Goal: Task Accomplishment & Management: Manage account settings

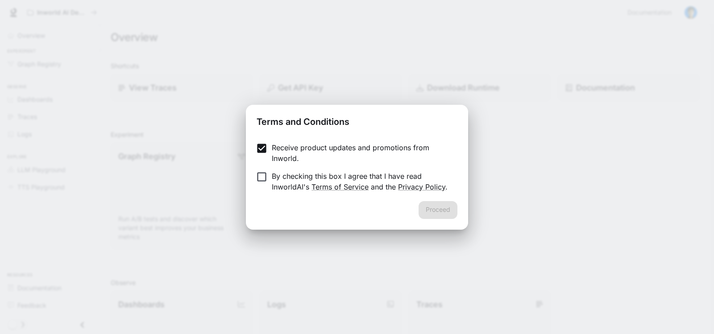
click at [263, 183] on label "By checking this box I agree that I have read InworldAI's Terms of Service and …" at bounding box center [351, 181] width 198 height 21
click at [447, 211] on button "Proceed" at bounding box center [437, 210] width 39 height 18
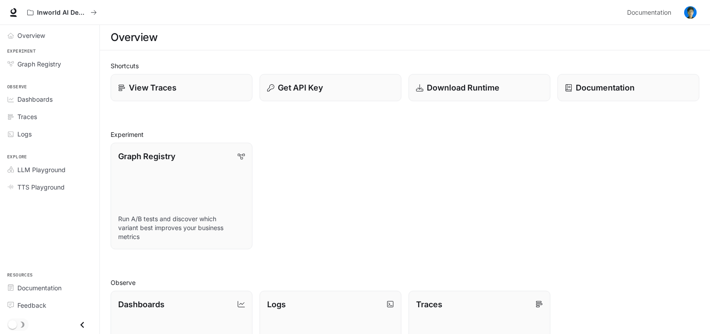
click at [285, 121] on div "Shortcuts View Traces Get API Key Download Runtime Documentation Experiment Gra…" at bounding box center [405, 303] width 589 height 484
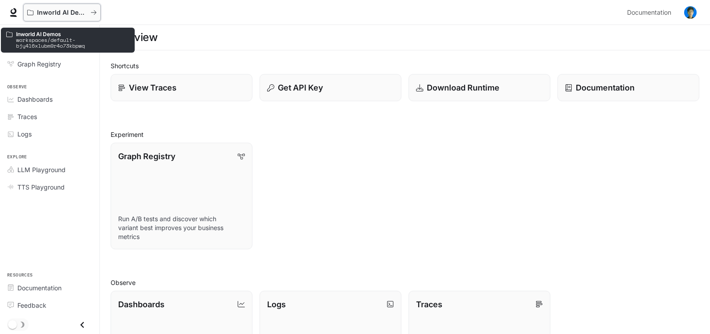
click at [45, 13] on p "Inworld AI Demos" at bounding box center [62, 13] width 50 height 8
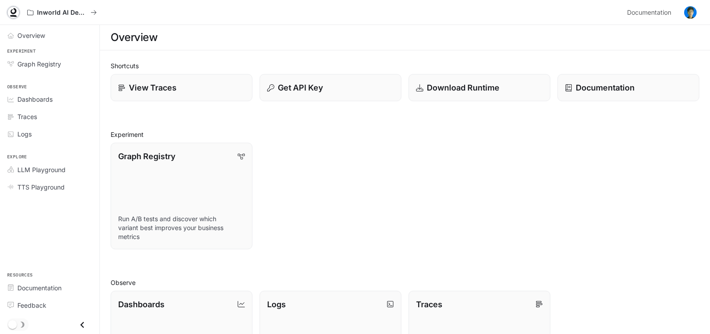
click at [13, 12] on icon at bounding box center [13, 12] width 9 height 9
click at [64, 29] on link "Overview" at bounding box center [50, 36] width 92 height 16
click at [653, 9] on span "Documentation" at bounding box center [649, 12] width 44 height 11
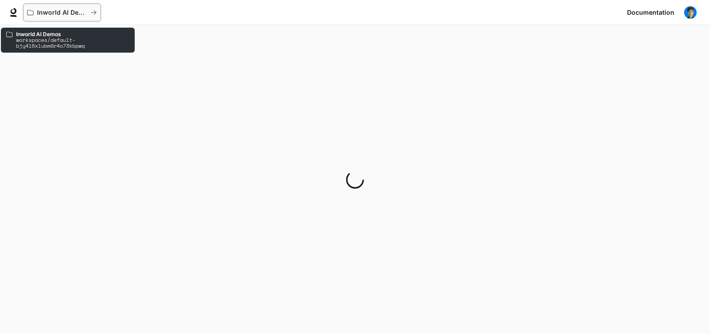
click at [80, 12] on p "Inworld AI Demos" at bounding box center [62, 13] width 50 height 8
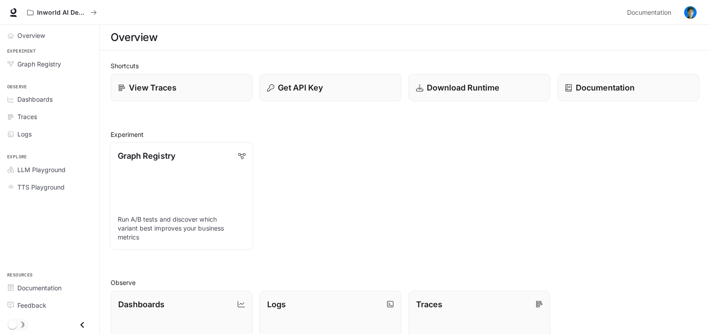
click at [190, 177] on link "Graph Registry Run A/B tests and discover which variant best improves your busi…" at bounding box center [181, 195] width 143 height 107
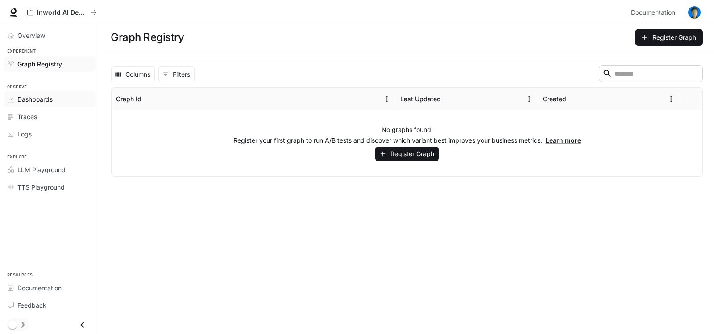
click at [71, 101] on div "Dashboards" at bounding box center [54, 99] width 74 height 9
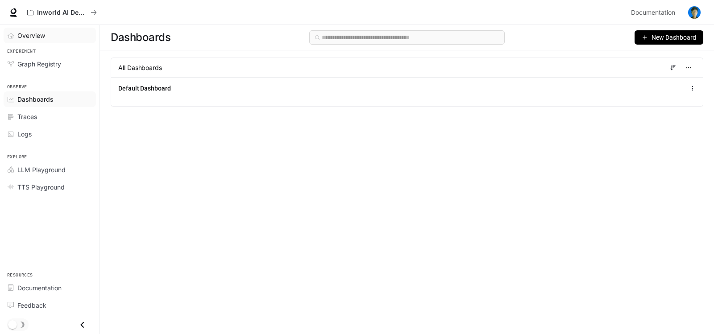
click at [23, 37] on span "Overview" at bounding box center [31, 35] width 28 height 9
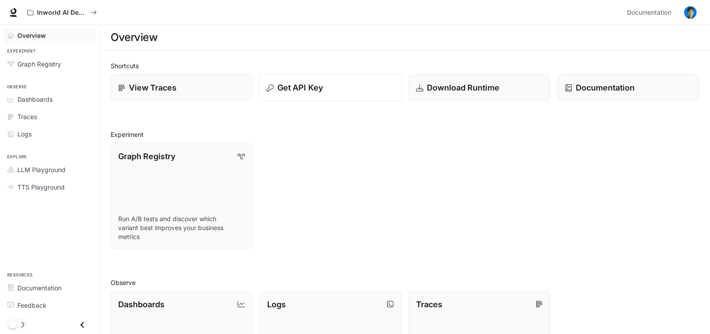
click at [310, 89] on p "Get API Key" at bounding box center [299, 88] width 45 height 12
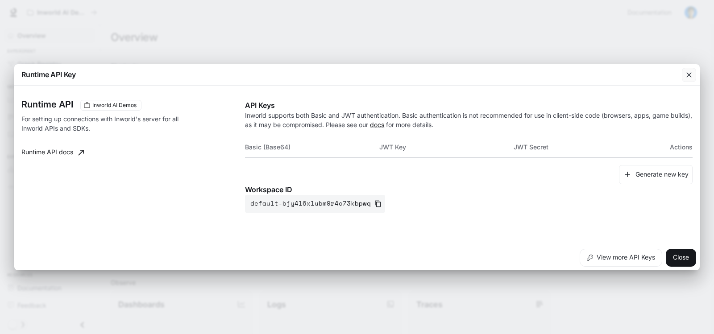
click at [692, 77] on icon "button" at bounding box center [688, 74] width 9 height 9
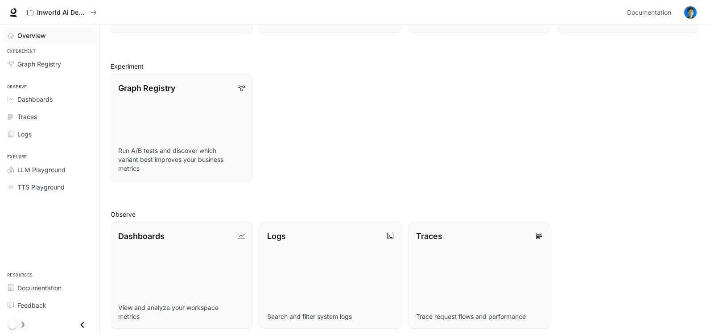
scroll to position [68, 0]
